Goal: Transaction & Acquisition: Download file/media

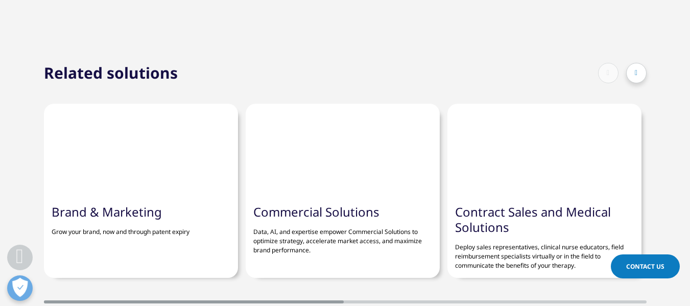
scroll to position [2145, 0]
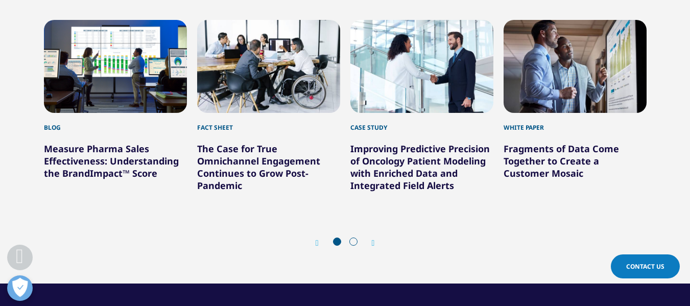
scroll to position [971, 0]
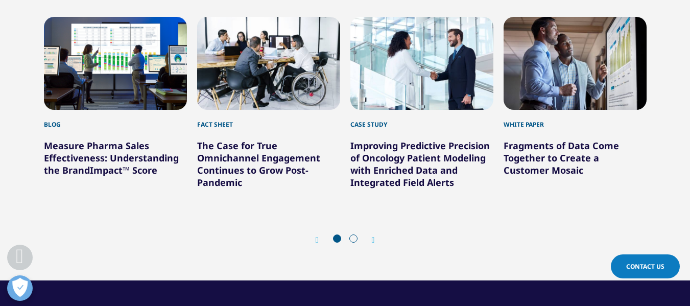
drag, startPoint x: 692, startPoint y: 44, endPoint x: 697, endPoint y: 229, distance: 184.4
click at [208, 166] on link "The Case for True Omnichannel Engagement Continues to Grow Post-Pandemic" at bounding box center [258, 163] width 123 height 49
click at [247, 70] on div "2 / 6" at bounding box center [268, 63] width 143 height 93
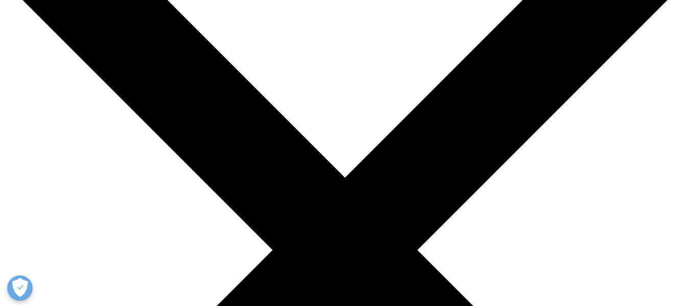
scroll to position [102, 0]
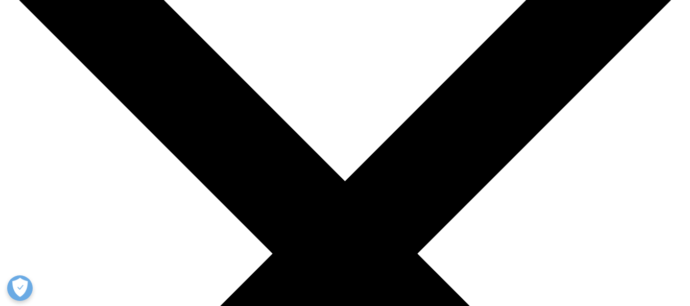
drag, startPoint x: 50, startPoint y: 37, endPoint x: 265, endPoint y: 184, distance: 260.5
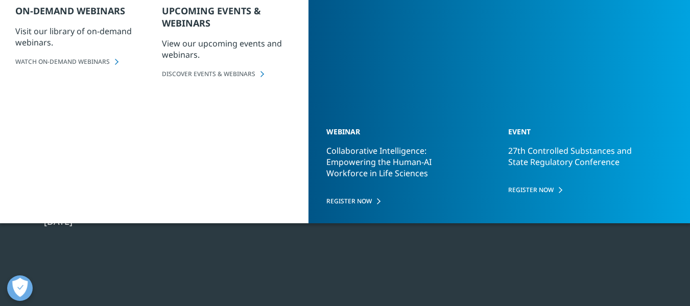
click at [265, 184] on div "The Case for True Omnichannel Engagement Continues to Grow Post-Pandemic" at bounding box center [219, 110] width 350 height 192
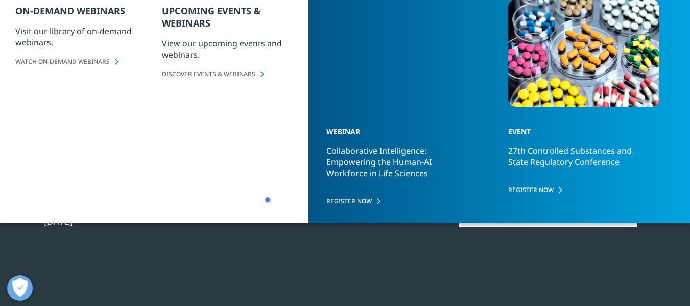
copy div "The Case for True Omnichannel Engagement Continues to Grow Post-Pandemic"
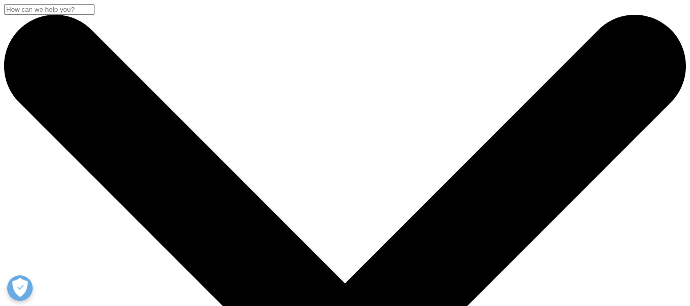
scroll to position [99, 603]
drag, startPoint x: 514, startPoint y: 181, endPoint x: 427, endPoint y: 172, distance: 87.4
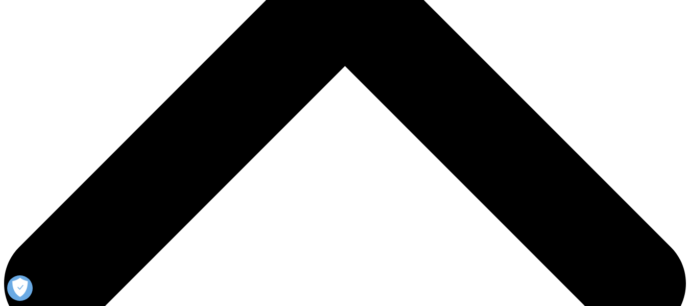
scroll to position [409, 0]
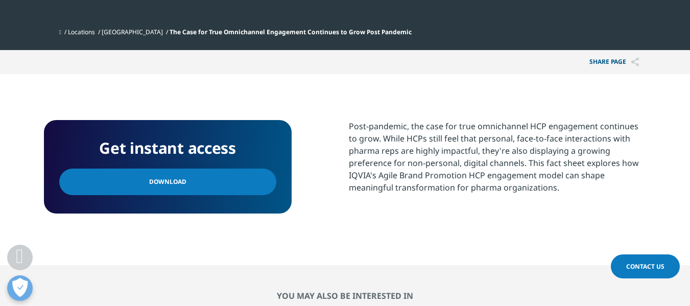
click at [176, 185] on span "Download" at bounding box center [167, 181] width 37 height 11
